Goal: Ask a question: Seek information or help from site administrators or community

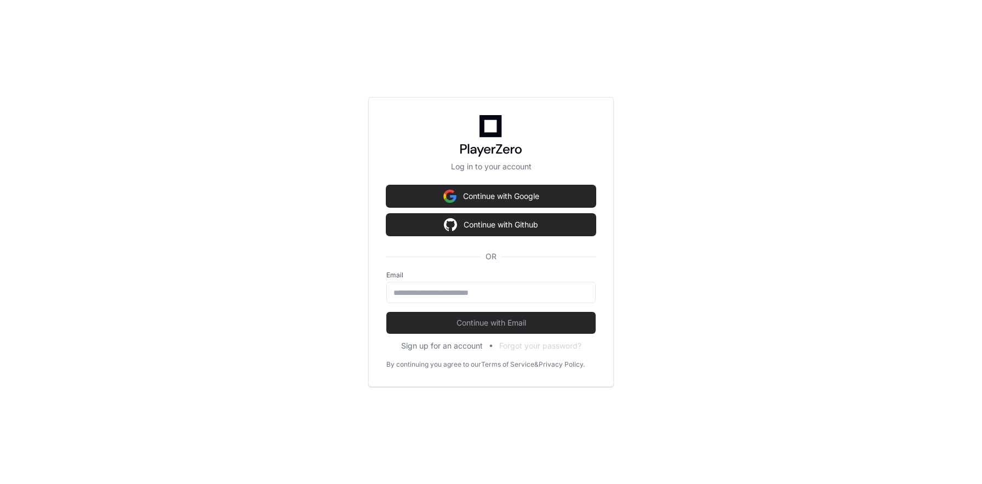
click at [415, 288] on input "email" at bounding box center [490, 292] width 195 height 11
type input "**********"
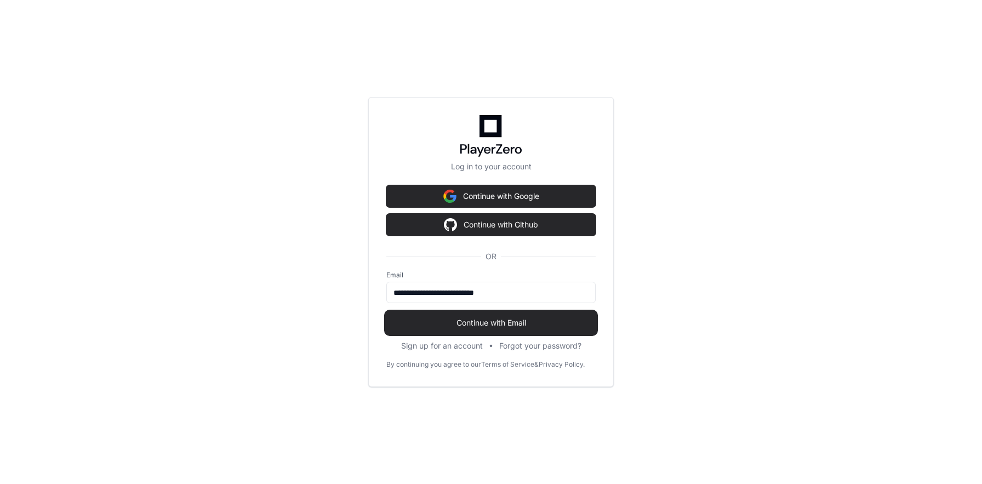
click at [478, 323] on span "Continue with Email" at bounding box center [490, 322] width 209 height 11
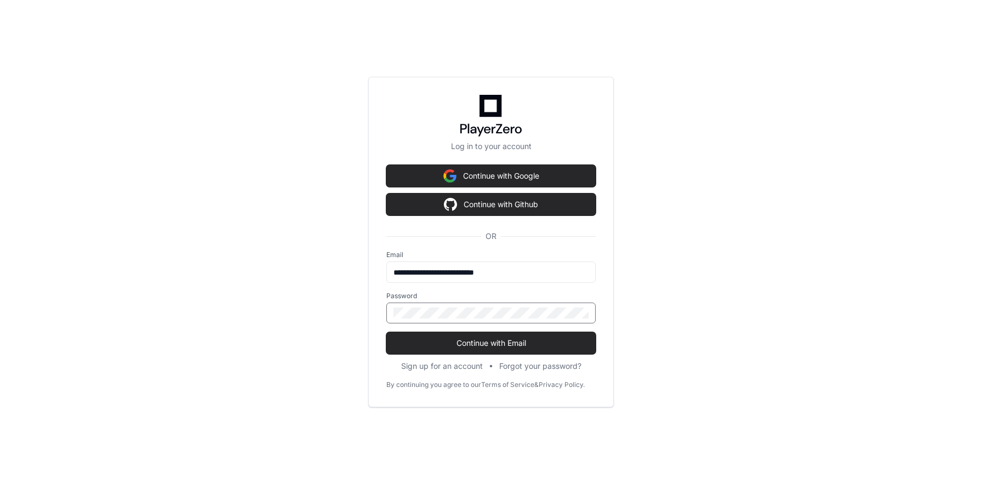
click at [386, 332] on button "Continue with Email" at bounding box center [490, 343] width 209 height 22
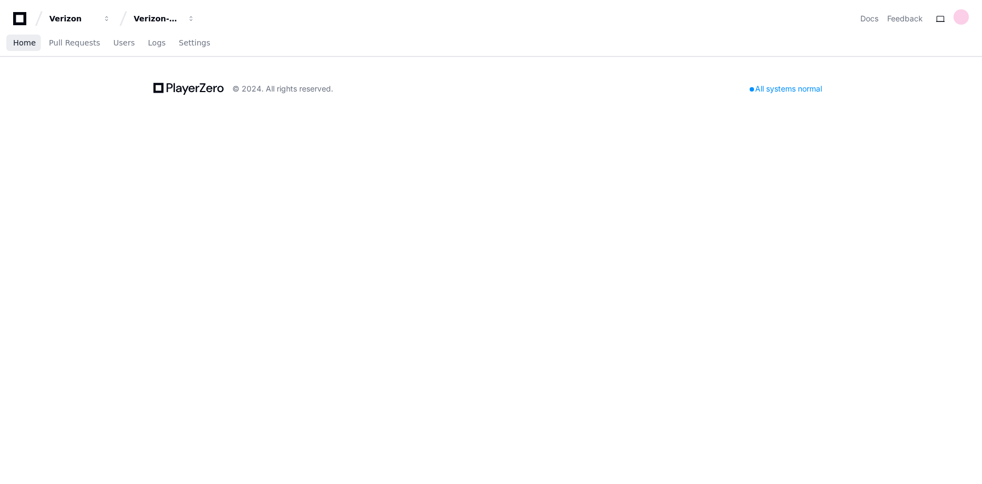
click at [15, 39] on span "Home" at bounding box center [24, 42] width 22 height 7
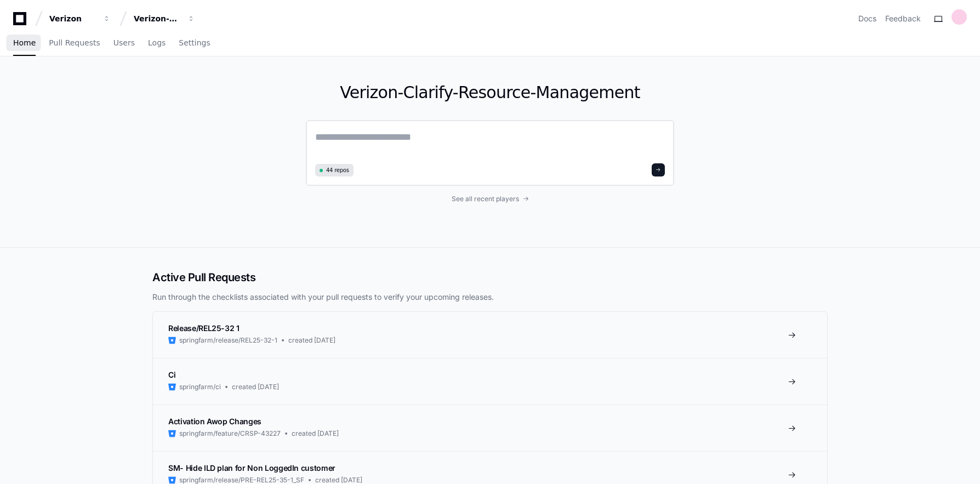
click at [326, 141] on textarea at bounding box center [490, 144] width 350 height 31
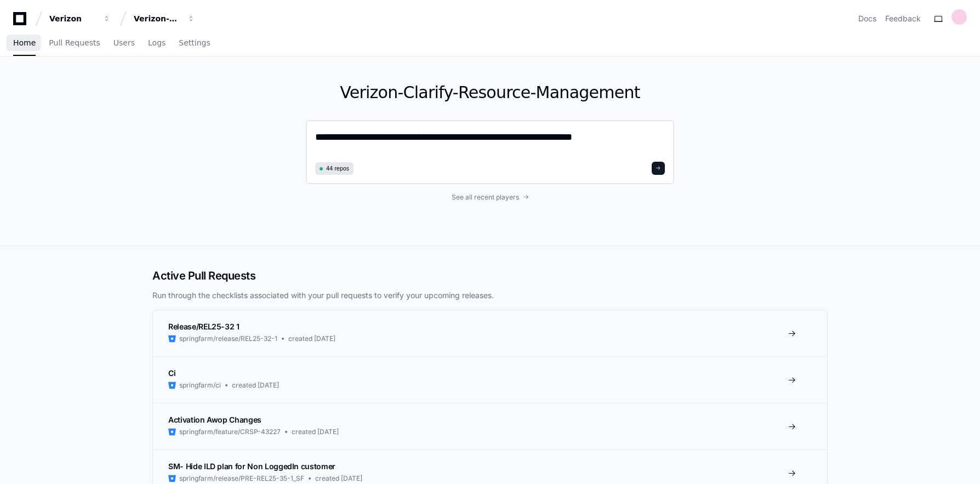
type textarea "**********"
click at [659, 168] on span at bounding box center [657, 167] width 5 height 5
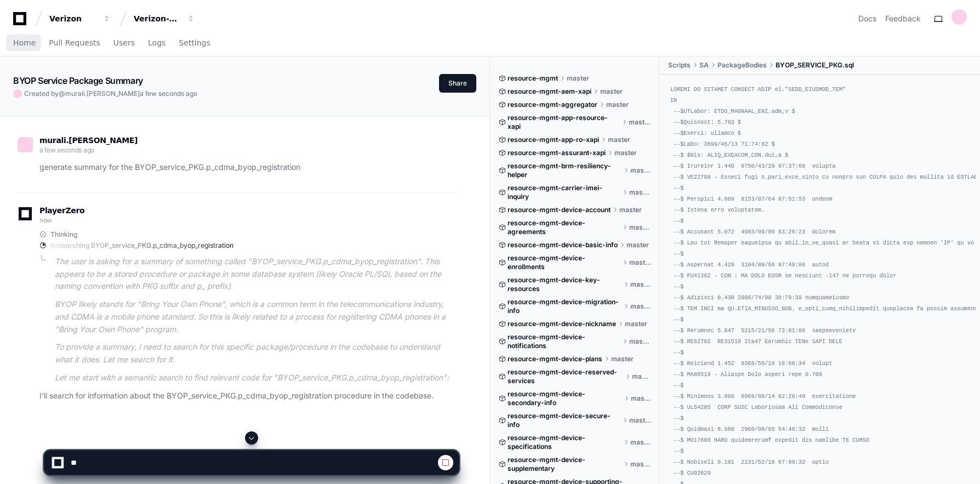
click at [255, 434] on span at bounding box center [251, 437] width 9 height 9
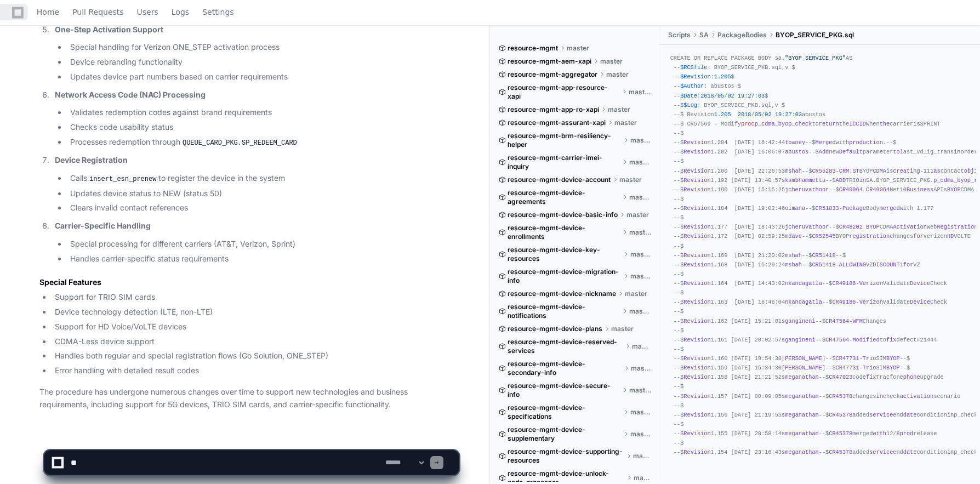
scroll to position [1074, 0]
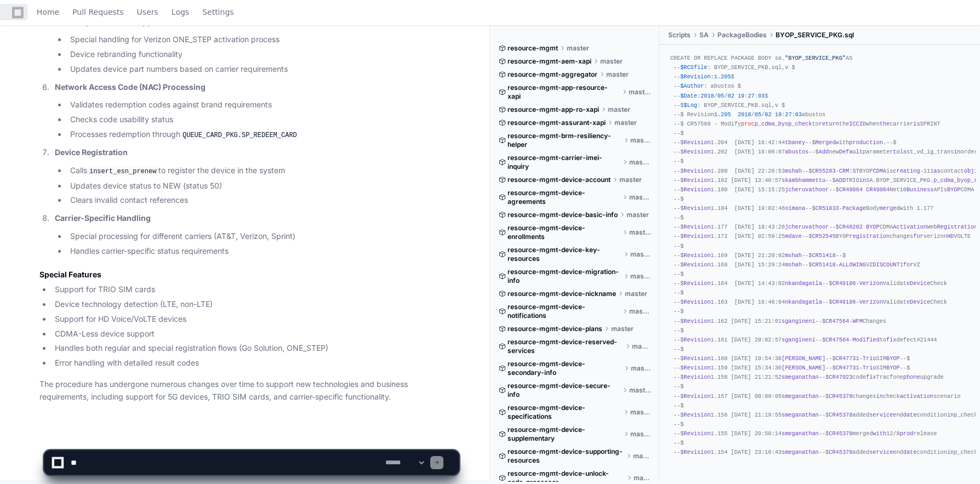
click at [116, 459] on textarea at bounding box center [225, 462] width 314 height 24
click at [71, 461] on textarea at bounding box center [225, 462] width 314 height 24
type textarea "**********"
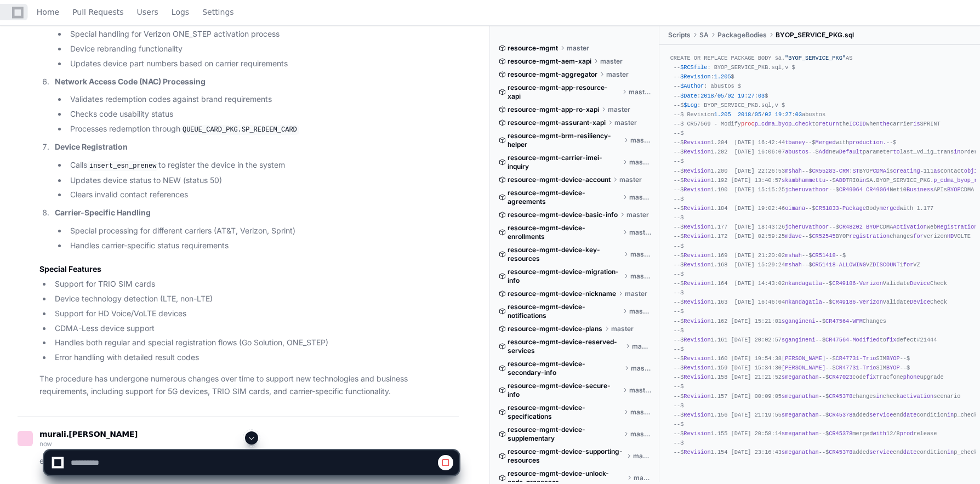
click at [255, 439] on span at bounding box center [251, 437] width 9 height 9
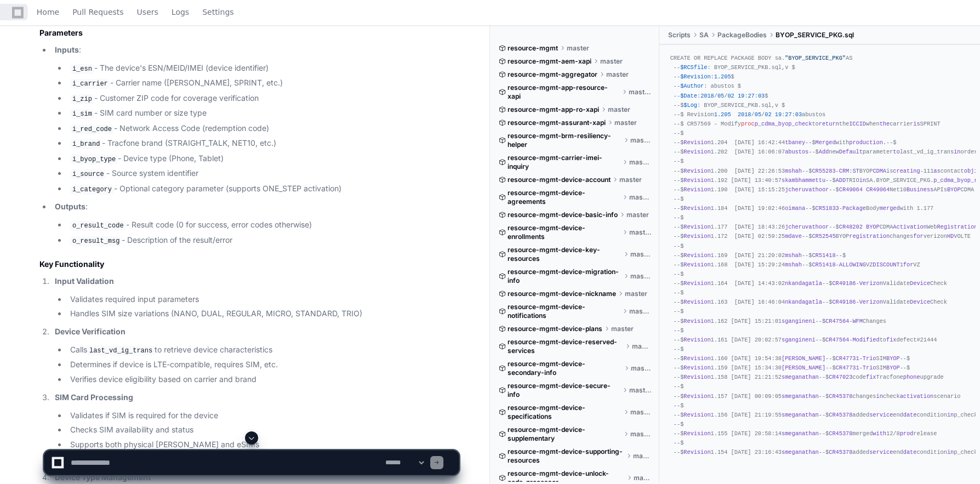
scroll to position [0, 0]
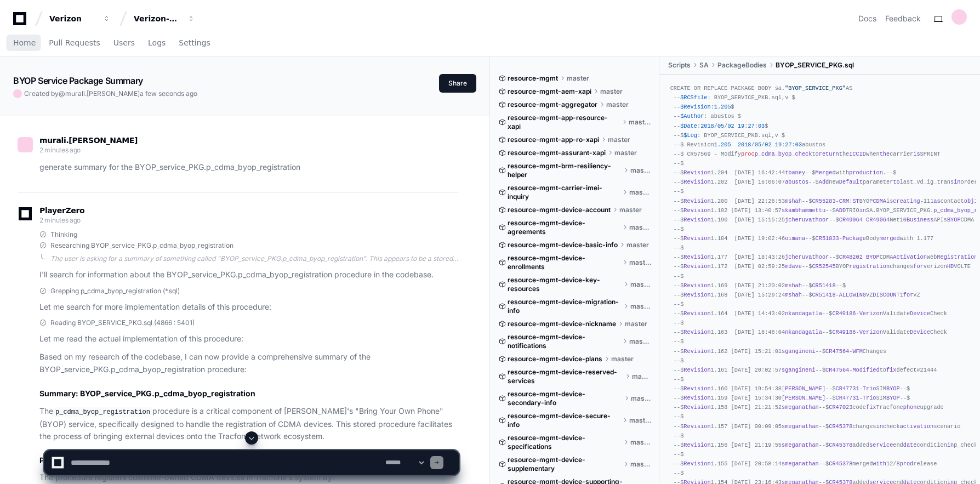
click at [14, 79] on app-text-character-animate "BYOP Service Package Summary" at bounding box center [78, 80] width 130 height 11
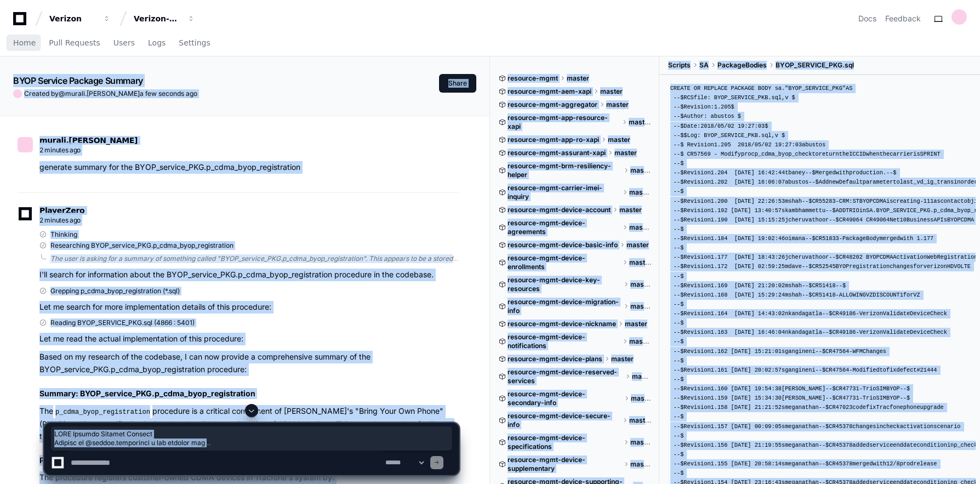
drag, startPoint x: 14, startPoint y: 79, endPoint x: 83, endPoint y: 454, distance: 381.5
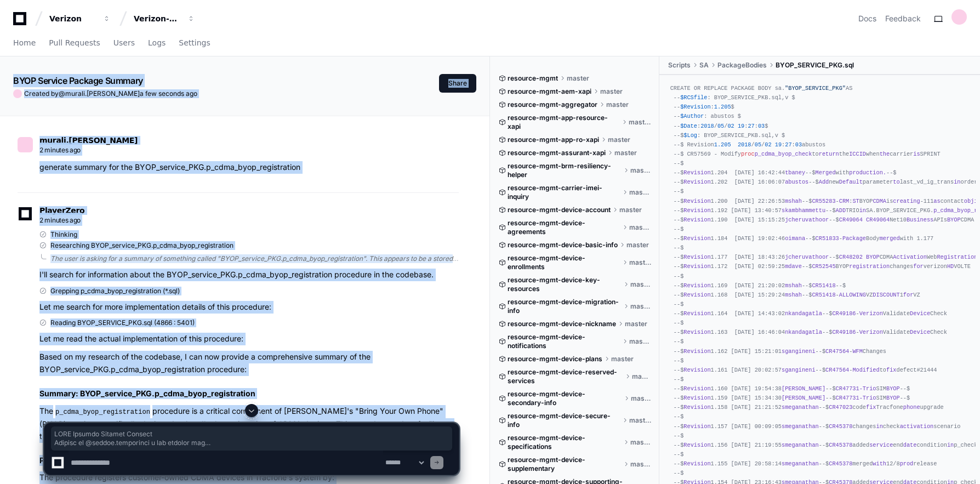
drag, startPoint x: 430, startPoint y: 399, endPoint x: 18, endPoint y: 71, distance: 527.1
copy div "LORE Ipsumdo Sitamet Consect Adipisc el @ seddoe.temporinci u lab etdolor mag A…"
